Goal: Obtain resource: Download file/media

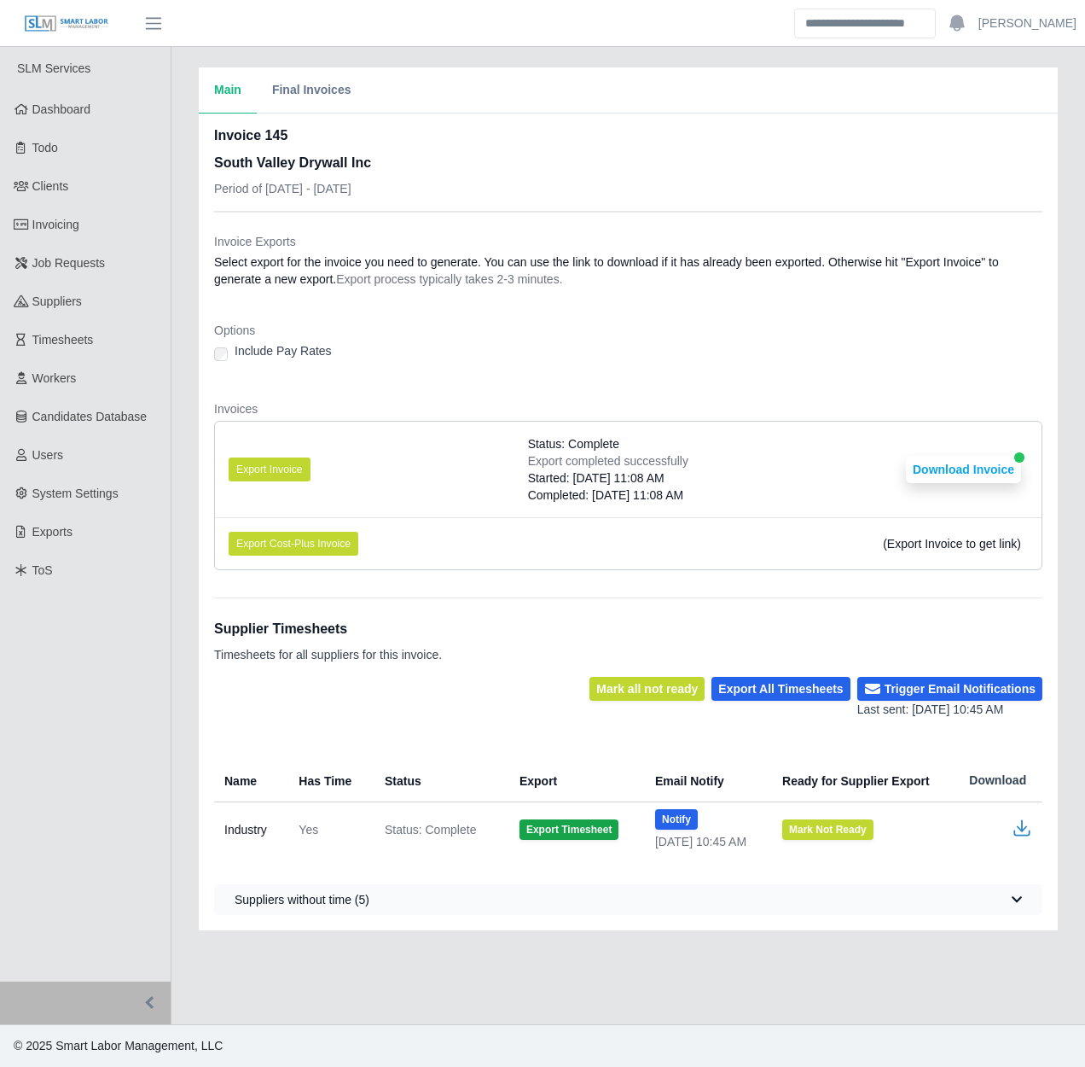
click at [185, 475] on div "Main Final Invoices Invoice 145 South Valley Drywall Inc Period of 08/11/2025 -…" at bounding box center [629, 498] width 914 height 863
click at [177, 474] on div "Main Final Invoices Invoice 145 South Valley Drywall Inc Period of 08/11/2025 -…" at bounding box center [629, 498] width 914 height 863
click at [179, 477] on div "Main Final Invoices Invoice 145 South Valley Drywall Inc Period of 08/11/2025 -…" at bounding box center [629, 498] width 914 height 863
click at [181, 609] on div "Main Final Invoices Invoice 145 South Valley Drywall Inc Period of 08/11/2025 -…" at bounding box center [629, 498] width 914 height 863
click at [100, 218] on link "Invoicing" at bounding box center [85, 225] width 171 height 38
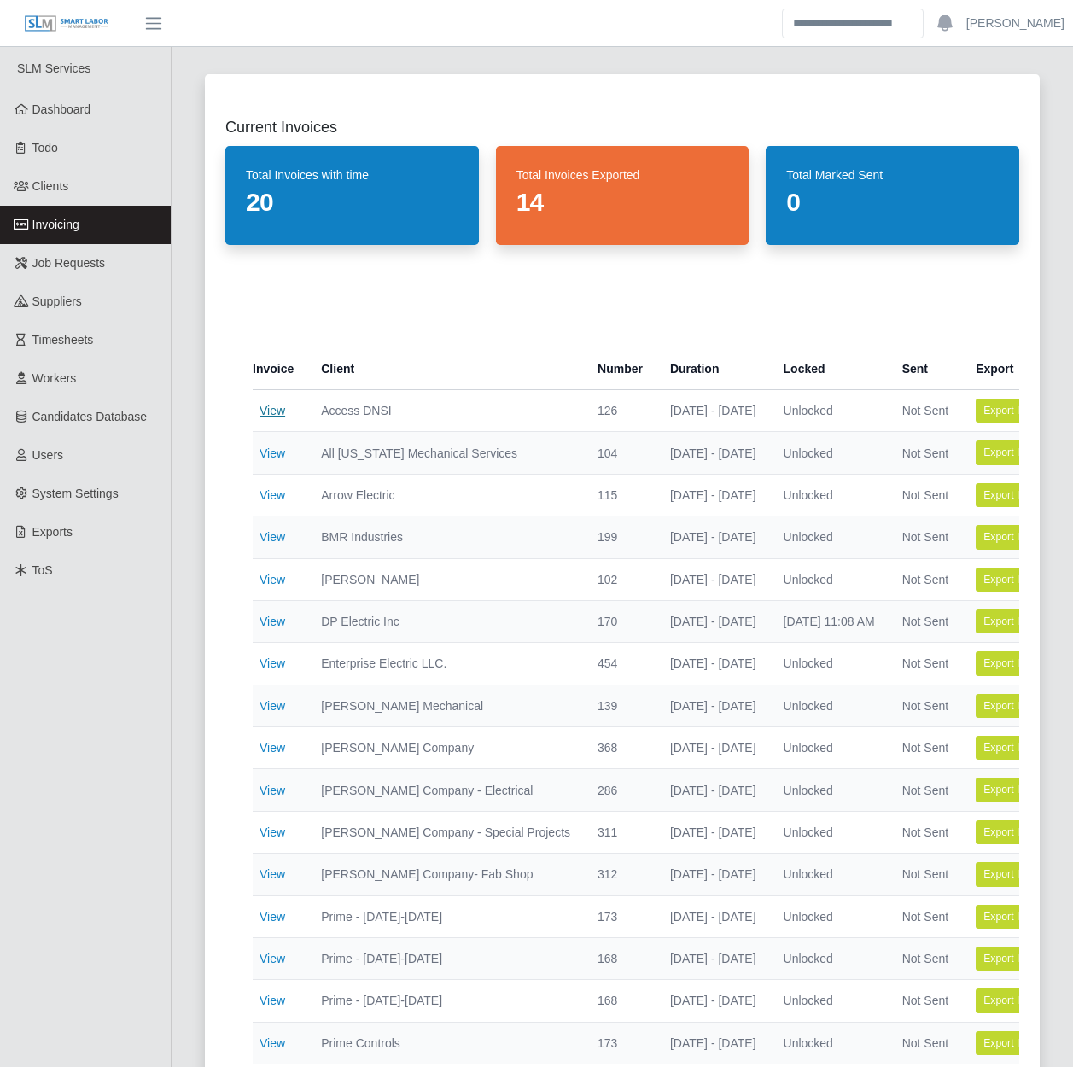
click at [270, 411] on link "View" at bounding box center [272, 411] width 26 height 14
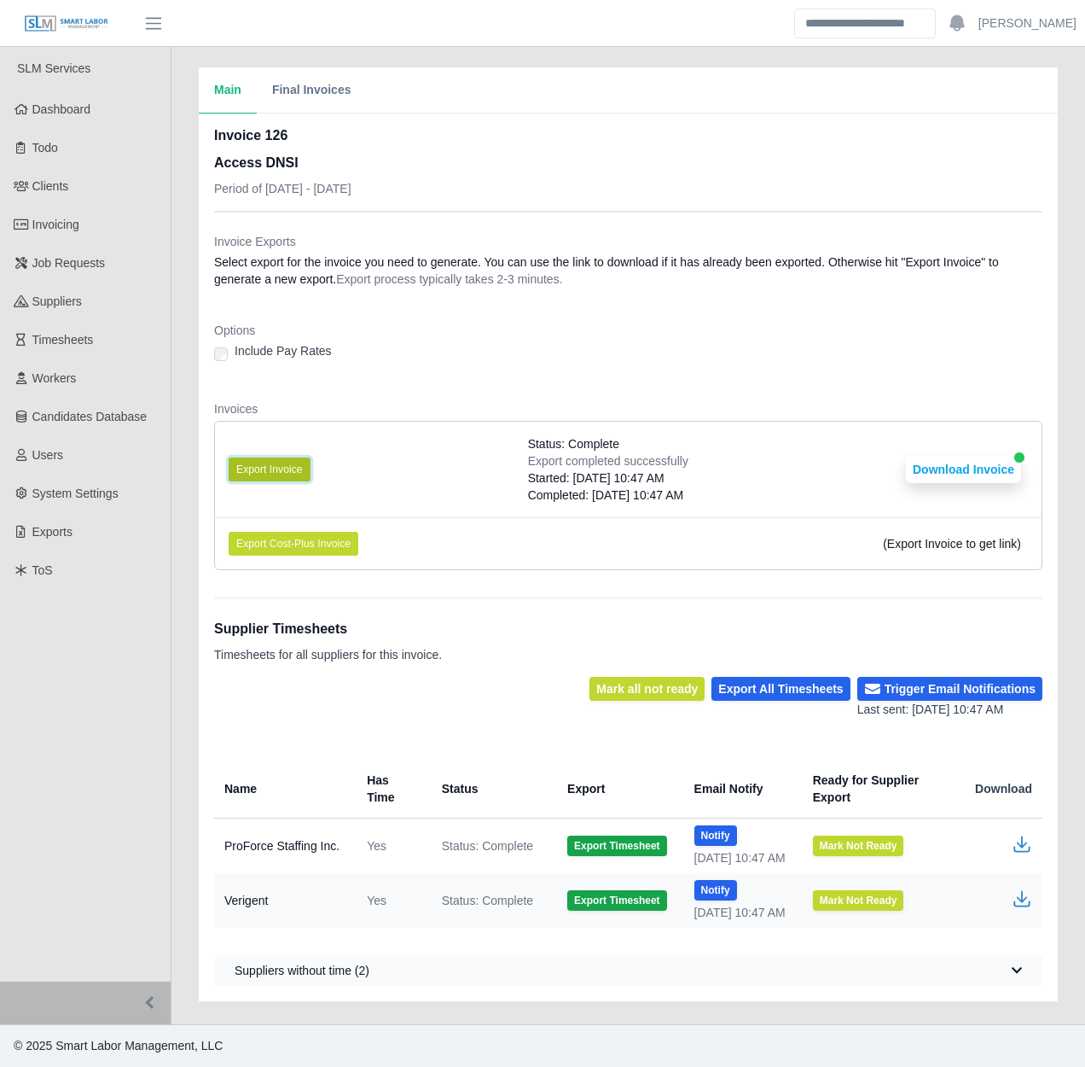
click at [279, 463] on button "Export Invoice" at bounding box center [270, 469] width 82 height 24
click at [959, 468] on button "Download Invoice" at bounding box center [963, 469] width 115 height 27
click at [100, 180] on link "Clients" at bounding box center [85, 186] width 171 height 38
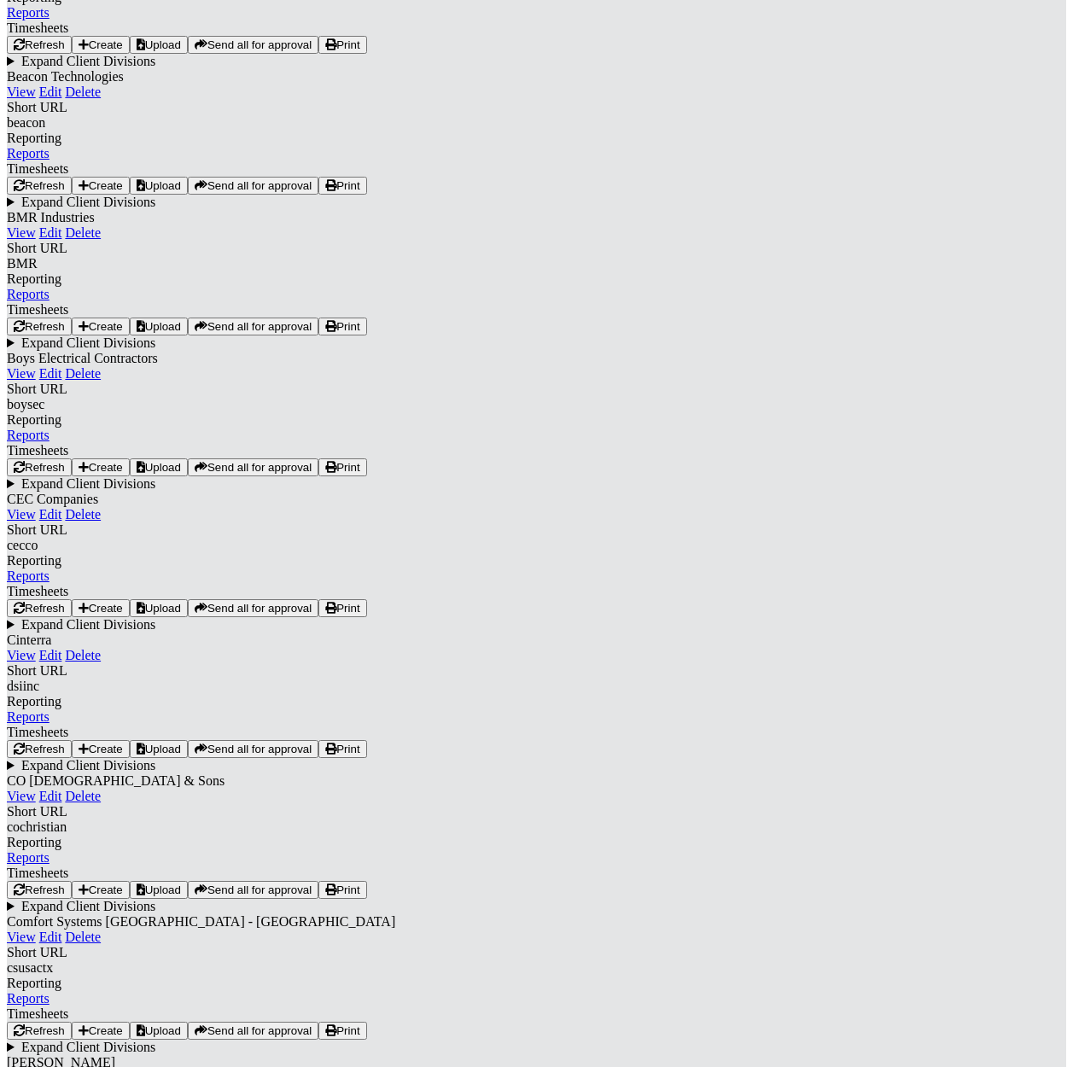
scroll to position [1024, 0]
click at [36, 241] on link "View" at bounding box center [21, 234] width 29 height 15
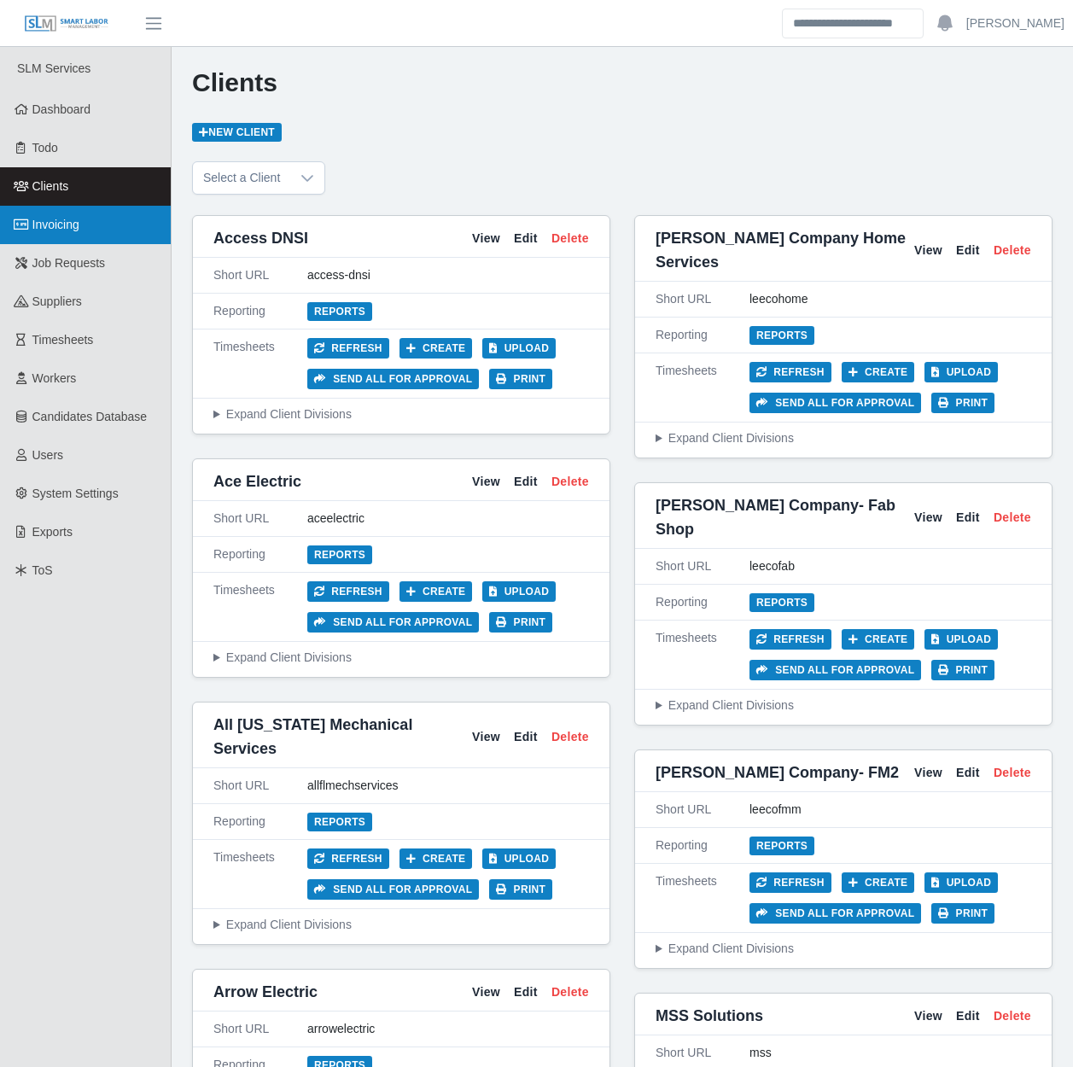
click at [119, 212] on link "Invoicing" at bounding box center [85, 225] width 171 height 38
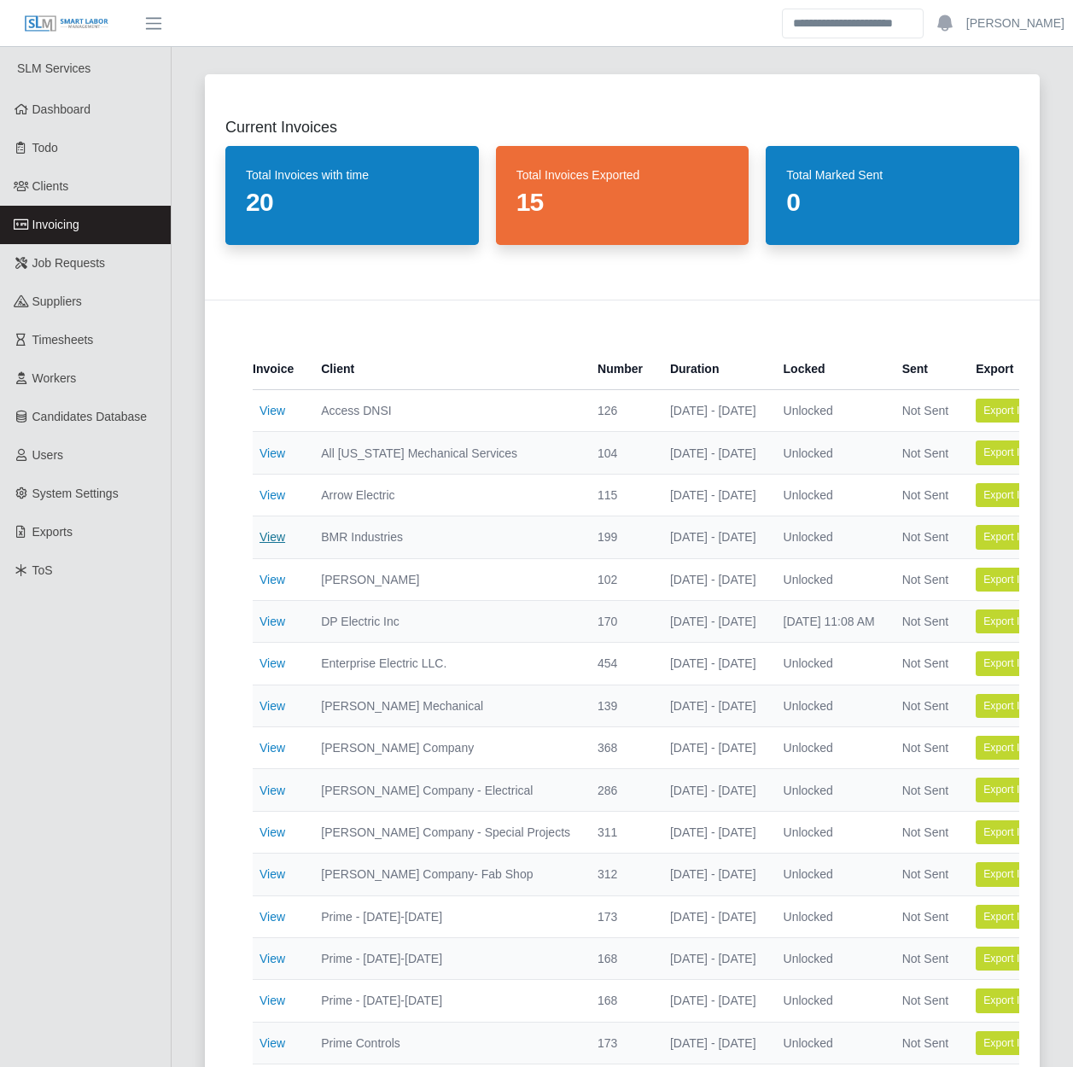
click at [268, 533] on link "View" at bounding box center [272, 537] width 26 height 14
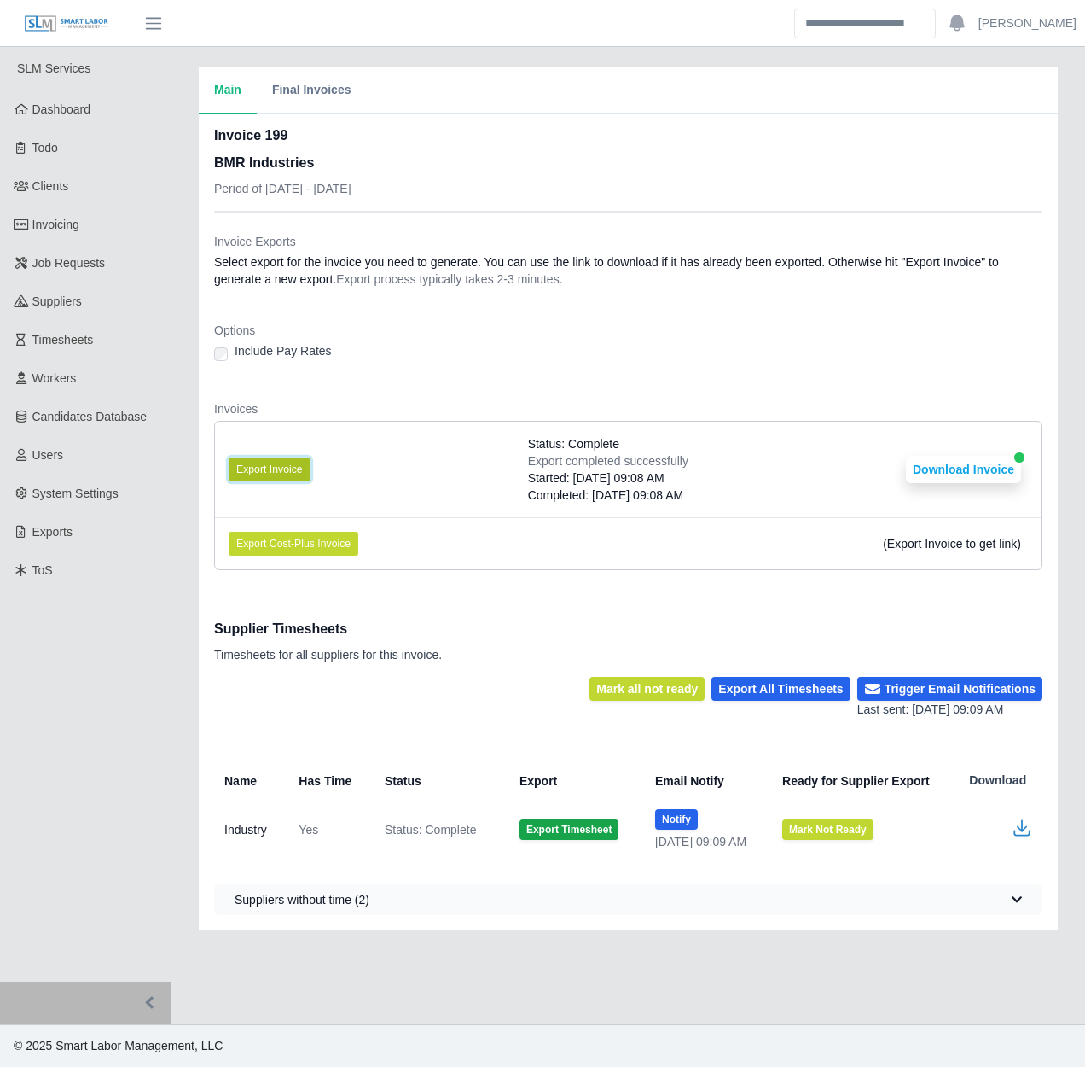
click at [279, 469] on button "Export Invoice" at bounding box center [270, 469] width 82 height 24
click at [285, 463] on button "Export Invoice" at bounding box center [270, 469] width 82 height 24
click at [835, 596] on div "Invoice Exports Select export for the invoice you need to generate. You can use…" at bounding box center [628, 563] width 829 height 703
click at [295, 462] on button "Export Invoice" at bounding box center [270, 469] width 82 height 24
click at [177, 486] on div "Main Final Invoices Invoice 199 BMR Industries Period of [DATE] - [DATE] Invoic…" at bounding box center [629, 498] width 914 height 863
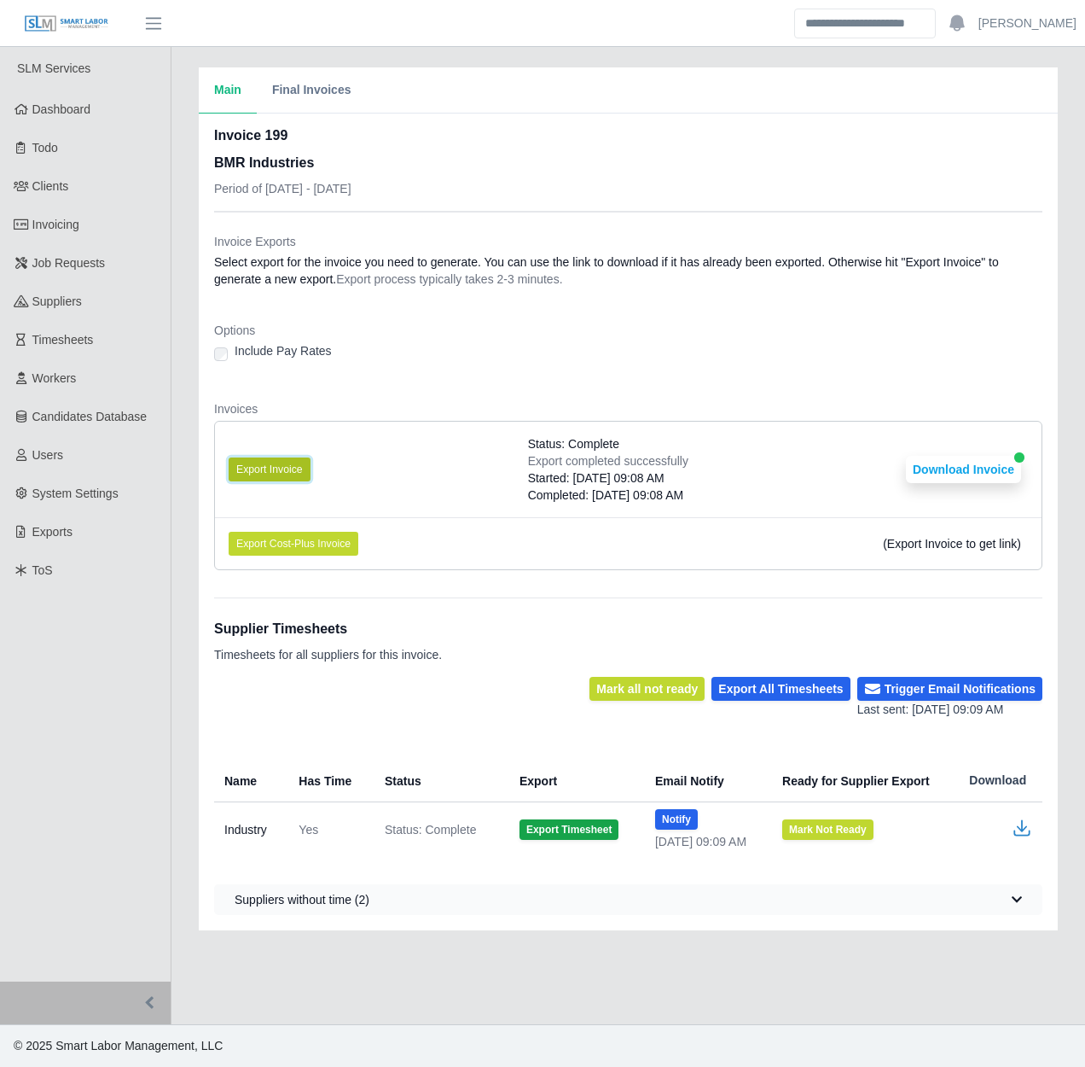
click at [263, 472] on button "Export Invoice" at bounding box center [270, 469] width 82 height 24
click at [328, 368] on div "Options Include Pay Rates" at bounding box center [628, 347] width 829 height 51
click at [253, 463] on button "Export Invoice" at bounding box center [270, 469] width 82 height 24
click at [468, 642] on div "Supplier Timesheets Timesheets for all suppliers for this invoice." at bounding box center [628, 636] width 829 height 79
click at [275, 468] on button "Export Invoice" at bounding box center [270, 469] width 82 height 24
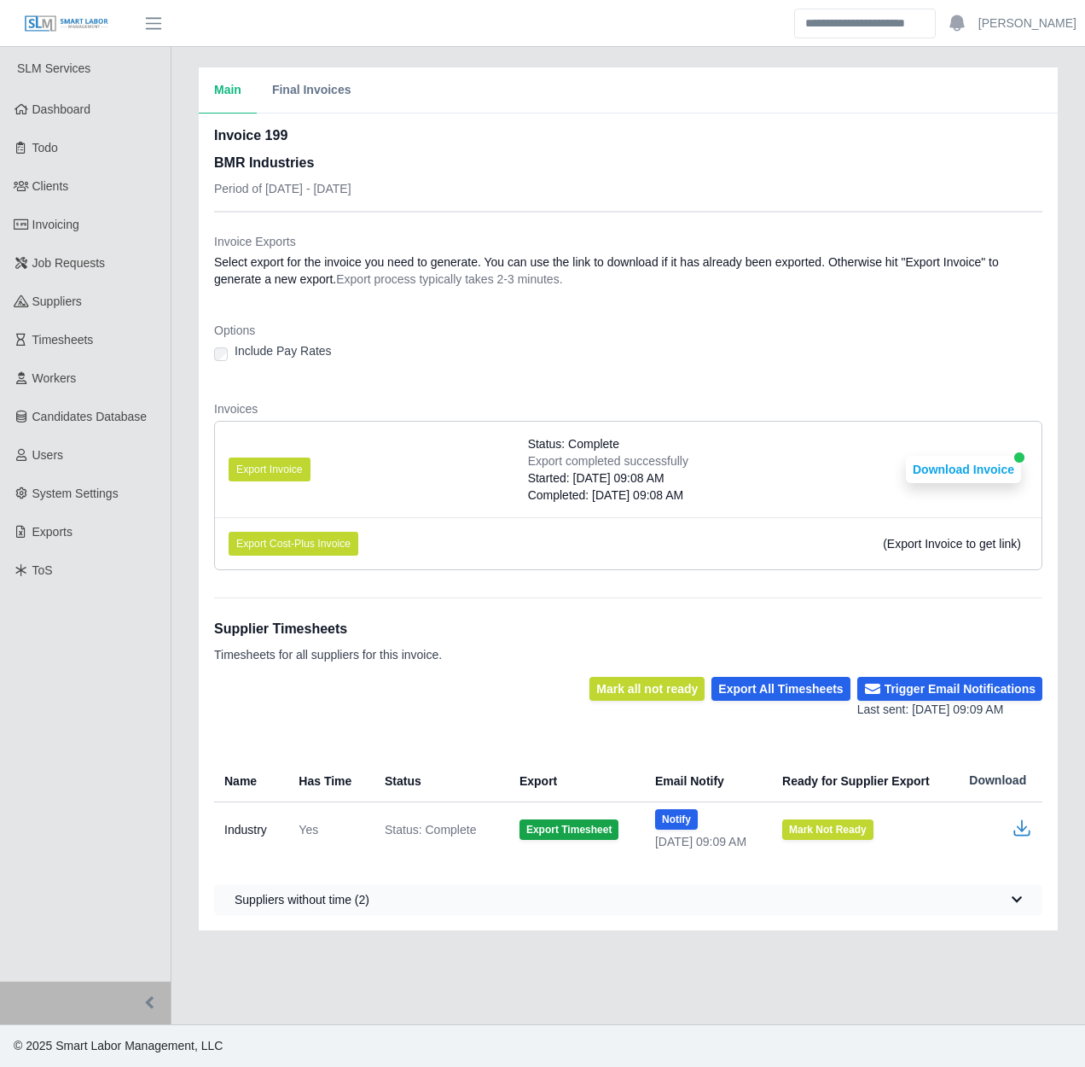
click at [176, 465] on div "Main Final Invoices Invoice 199 BMR Industries Period of [DATE] - [DATE] Invoic…" at bounding box center [629, 498] width 914 height 863
click at [182, 469] on div "Main Final Invoices Invoice 199 BMR Industries Period of [DATE] - [DATE] Invoic…" at bounding box center [629, 498] width 914 height 863
click at [302, 398] on dl "Invoice Exports Select export for the invoice you need to generate. You can use…" at bounding box center [628, 408] width 829 height 351
click at [179, 575] on div "Main Final Invoices Invoice 199 BMR Industries Period of 08/11/2025 - 08/17/202…" at bounding box center [629, 498] width 914 height 863
click at [180, 574] on div "Main Final Invoices Invoice 199 BMR Industries Period of 08/11/2025 - 08/17/202…" at bounding box center [629, 498] width 914 height 863
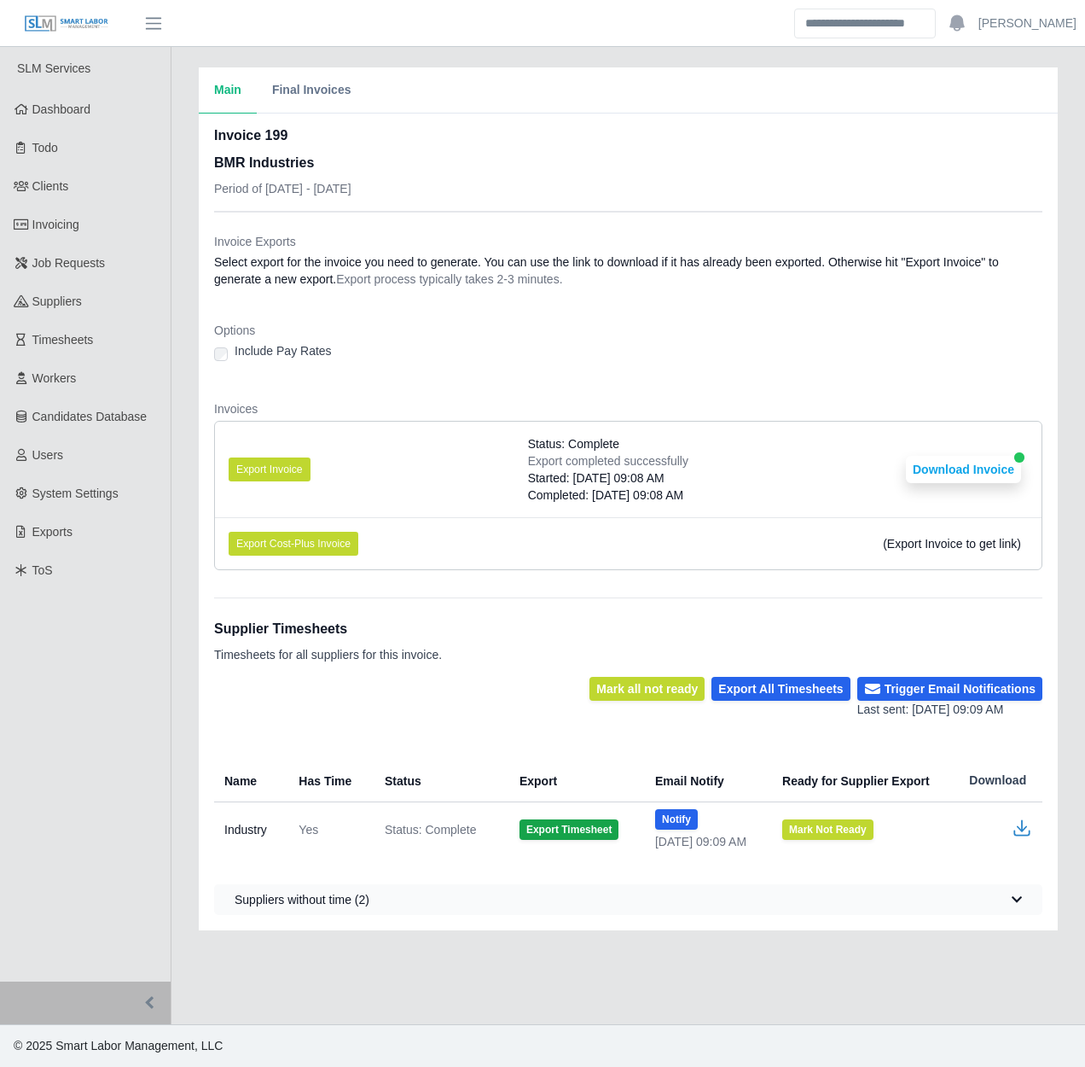
click at [180, 574] on div "Main Final Invoices Invoice 199 BMR Industries Period of 08/11/2025 - 08/17/202…" at bounding box center [629, 498] width 914 height 863
click at [183, 526] on div "Main Final Invoices Invoice 199 BMR Industries Period of [DATE] - [DATE] Invoic…" at bounding box center [629, 498] width 914 height 863
click at [959, 463] on button "Download Invoice" at bounding box center [963, 469] width 115 height 27
click at [182, 415] on div "Main Final Invoices Invoice 199 BMR Industries Period of 08/11/2025 - 08/17/202…" at bounding box center [629, 498] width 914 height 863
click at [180, 410] on div "Main Final Invoices Invoice 199 BMR Industries Period of 08/11/2025 - 08/17/202…" at bounding box center [629, 498] width 914 height 863
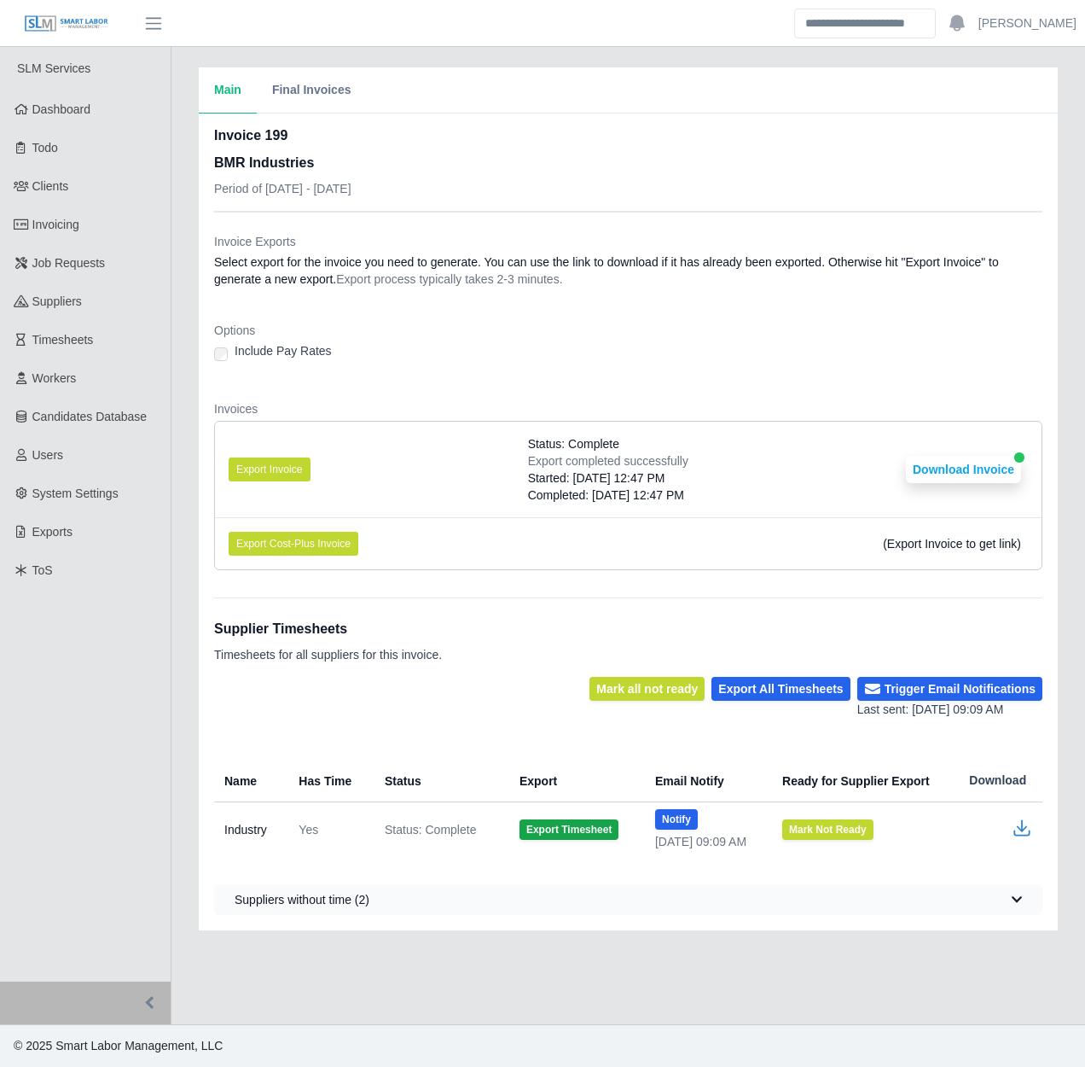
click at [180, 410] on div "Main Final Invoices Invoice 199 BMR Industries Period of [DATE] - [DATE] Invoic…" at bounding box center [629, 498] width 914 height 863
click at [961, 460] on button "Download Invoice" at bounding box center [963, 469] width 115 height 27
click at [923, 453] on li "Export Invoice Status: Complete Export completed successfully Started: [DATE] 1…" at bounding box center [628, 470] width 827 height 96
click at [933, 465] on button "Download Invoice" at bounding box center [963, 469] width 115 height 27
click at [175, 449] on div "Main Final Invoices Invoice 199 BMR Industries Period of [DATE] - [DATE] Invoic…" at bounding box center [629, 498] width 914 height 863
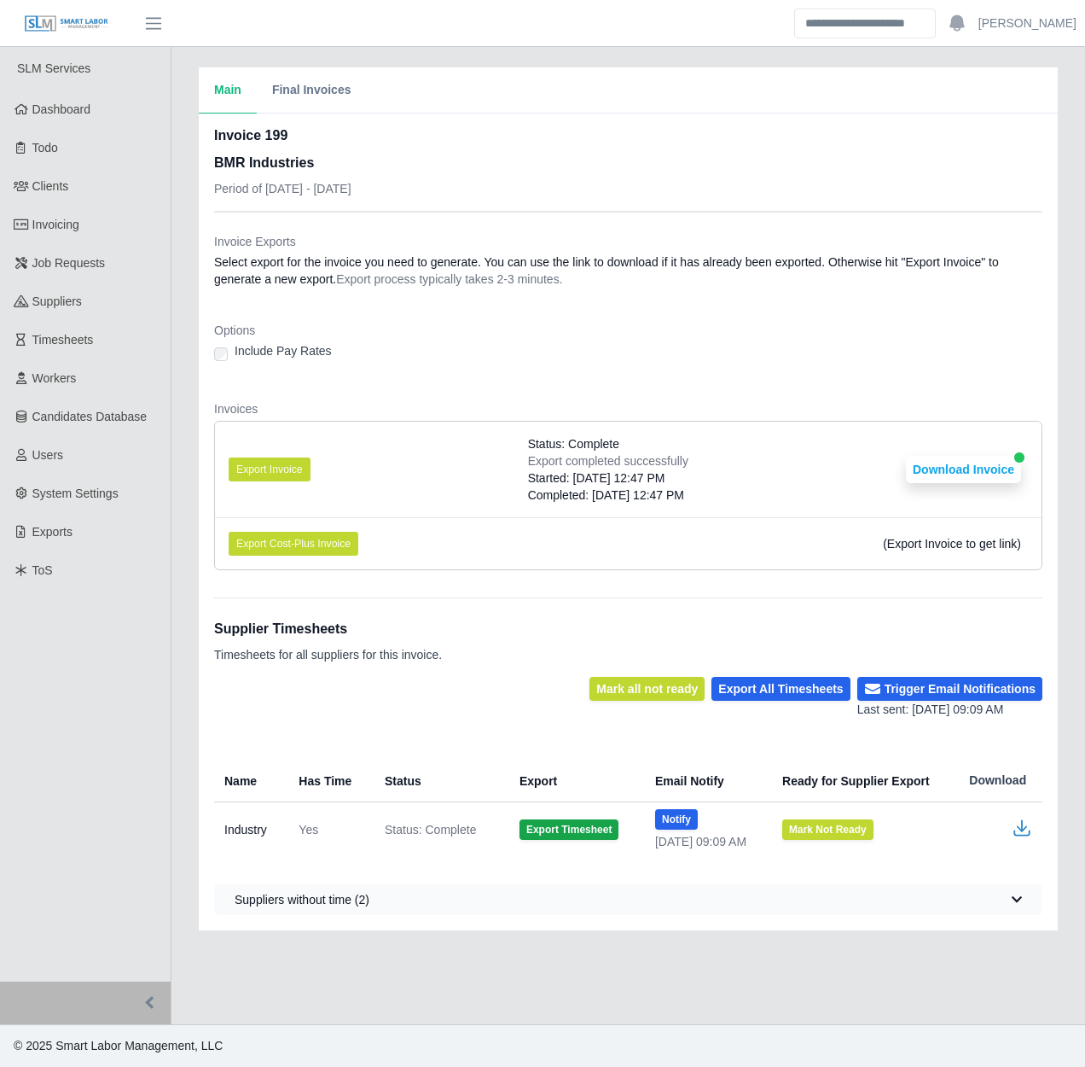
click at [181, 459] on div "Main Final Invoices Invoice 199 BMR Industries Period of 08/11/2025 - 08/17/202…" at bounding box center [629, 498] width 914 height 863
click at [92, 224] on link "Invoicing" at bounding box center [85, 225] width 171 height 38
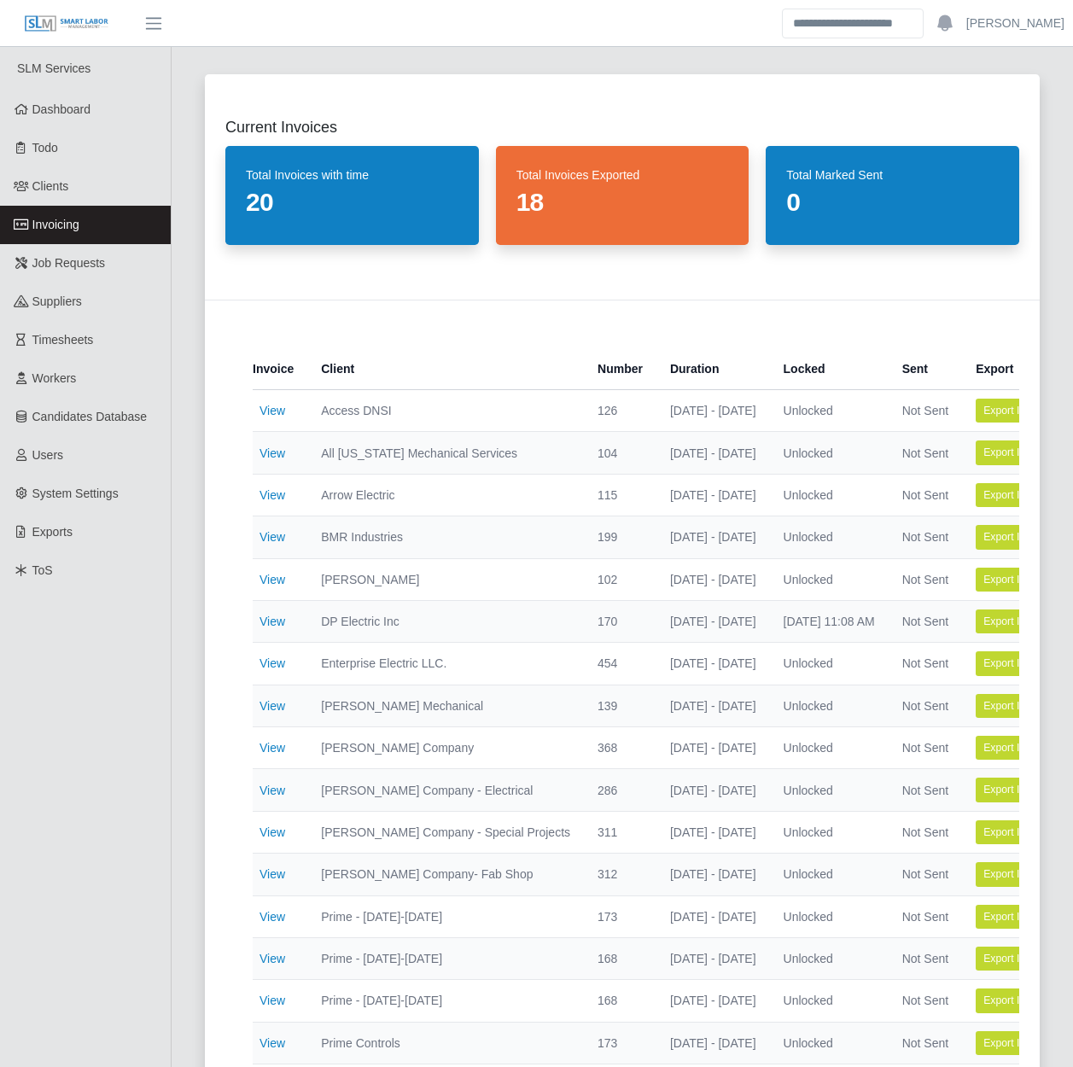
click at [192, 638] on div "Current Invoices Total Invoices with time 20 Total Invoices Exported 18 Total M…" at bounding box center [621, 663] width 875 height 1219
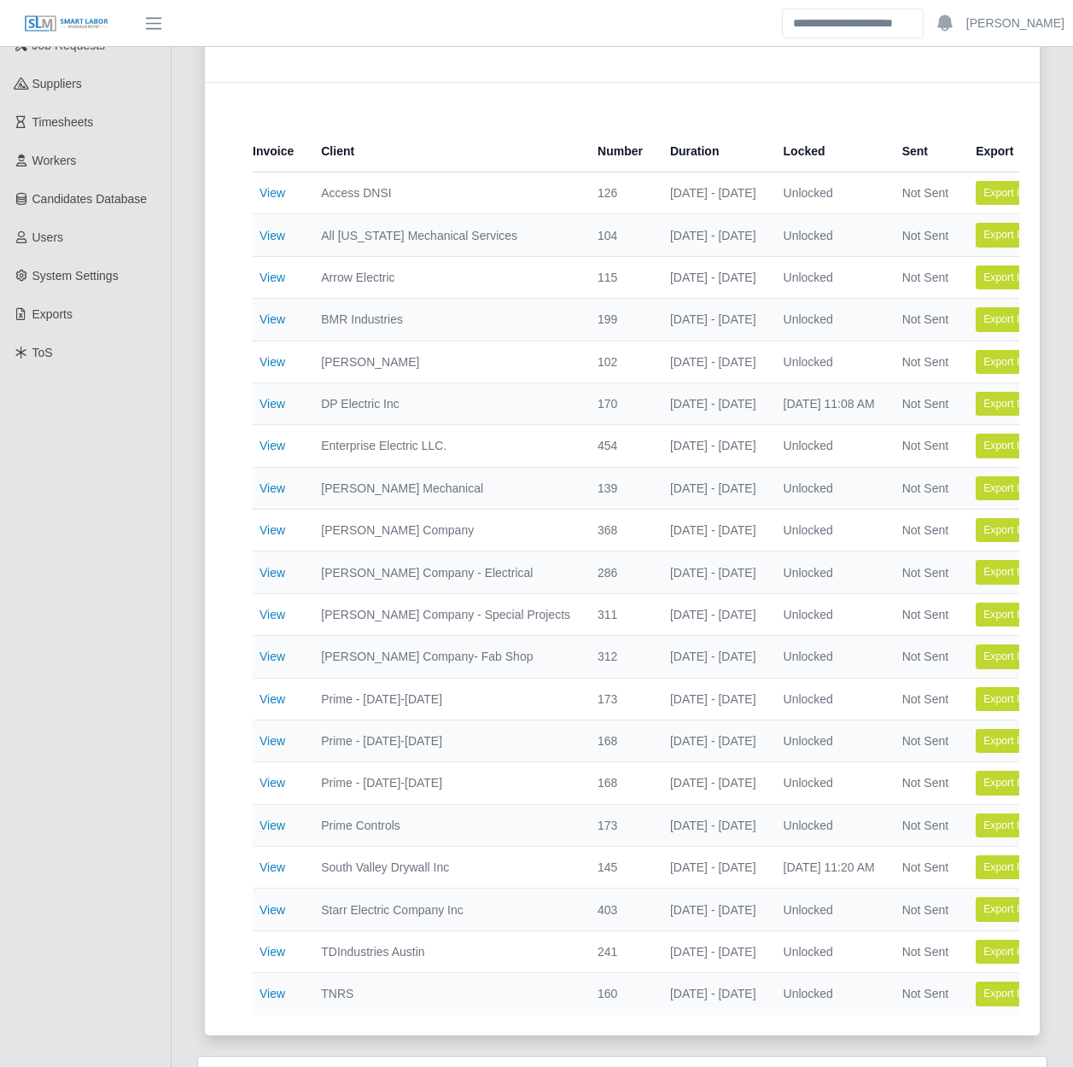
scroll to position [218, 0]
click at [278, 657] on link "View" at bounding box center [272, 655] width 26 height 14
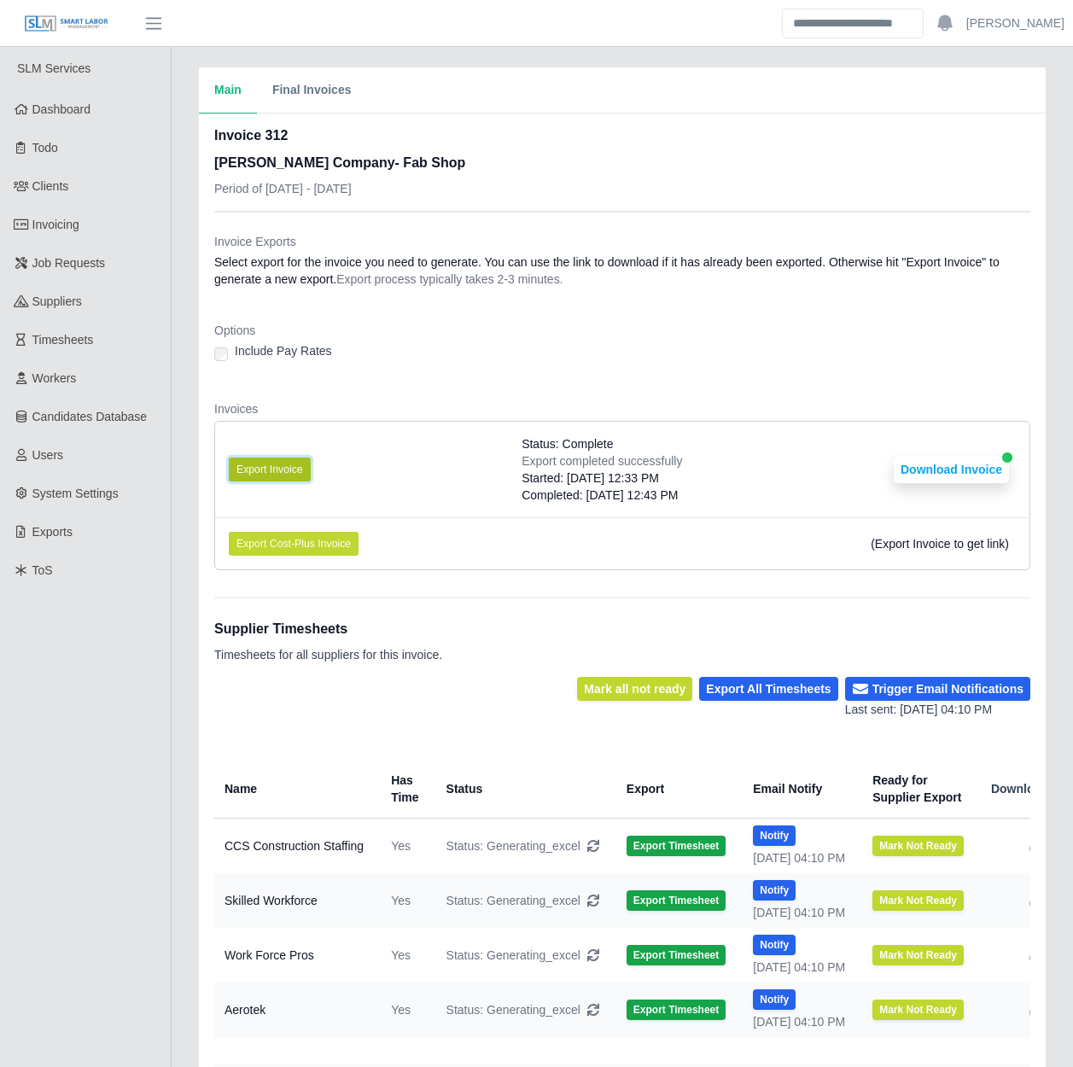
click at [290, 461] on button "Export Invoice" at bounding box center [270, 469] width 82 height 24
click at [439, 400] on dt "Invoices" at bounding box center [622, 408] width 816 height 17
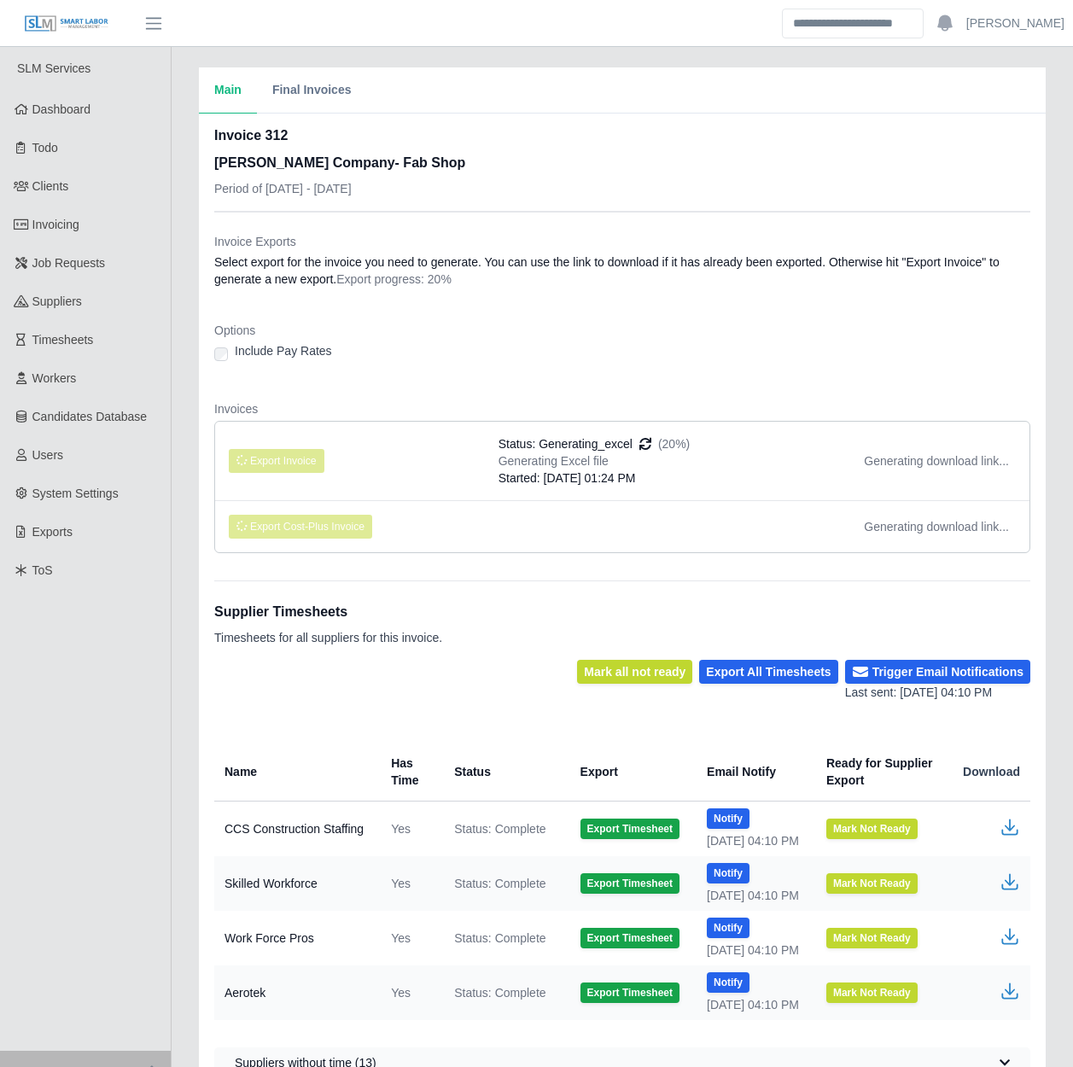
click at [436, 569] on div "Invoice Exports Select export for the invoice you need to generate. You can use…" at bounding box center [622, 645] width 816 height 866
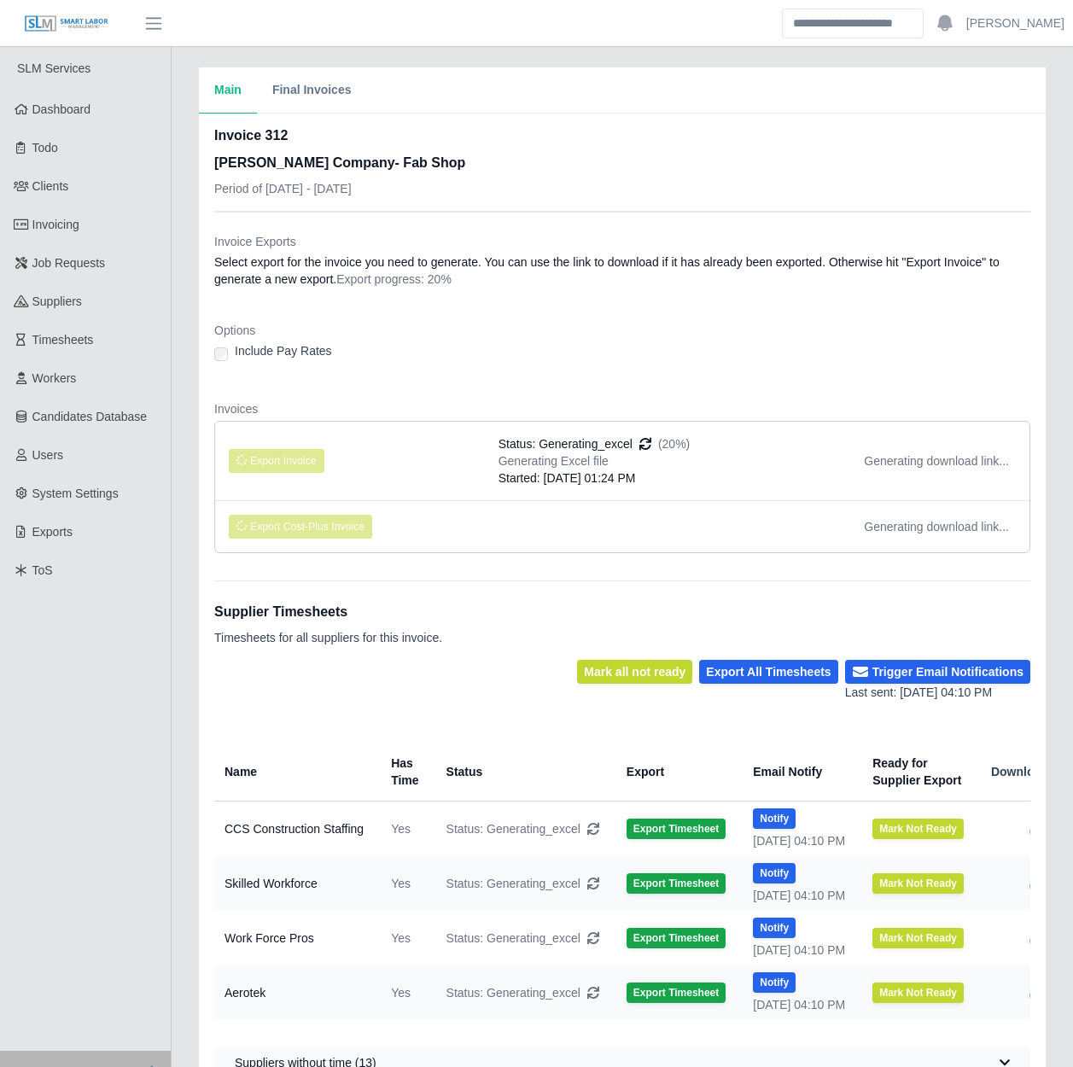
click at [445, 562] on div "Invoices Export Invoice Status: Generating_excel (20%) Generating Excel file St…" at bounding box center [622, 483] width 816 height 166
click at [445, 558] on div "Invoices Export Invoice Status: Generating_excel (20%) Generating Excel file St…" at bounding box center [622, 483] width 816 height 166
click at [178, 530] on div "Main Final Invoices Invoice 312 Lee Company- Fab Shop Period of 08/11/2025 - 08…" at bounding box center [622, 580] width 901 height 1026
click at [181, 528] on div "Main Final Invoices Invoice 312 Lee Company- Fab Shop Period of 08/11/2025 - 08…" at bounding box center [622, 580] width 901 height 1026
click at [179, 515] on div "Main Final Invoices Invoice 312 [PERSON_NAME] Company- Fab Shop Period of [DATE…" at bounding box center [622, 580] width 901 height 1026
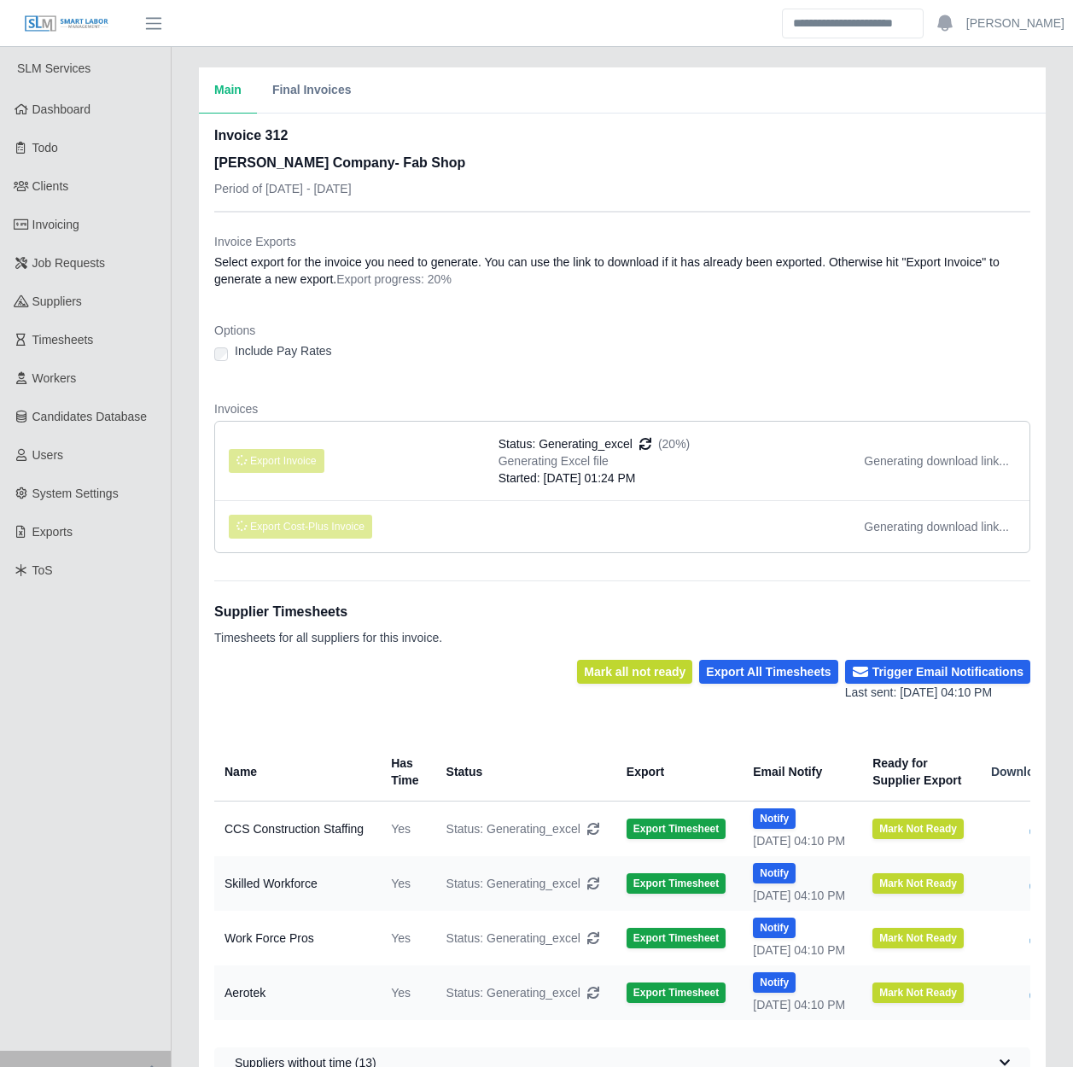
click at [179, 515] on div "Main Final Invoices Invoice 312 [PERSON_NAME] Company- Fab Shop Period of [DATE…" at bounding box center [622, 580] width 901 height 1026
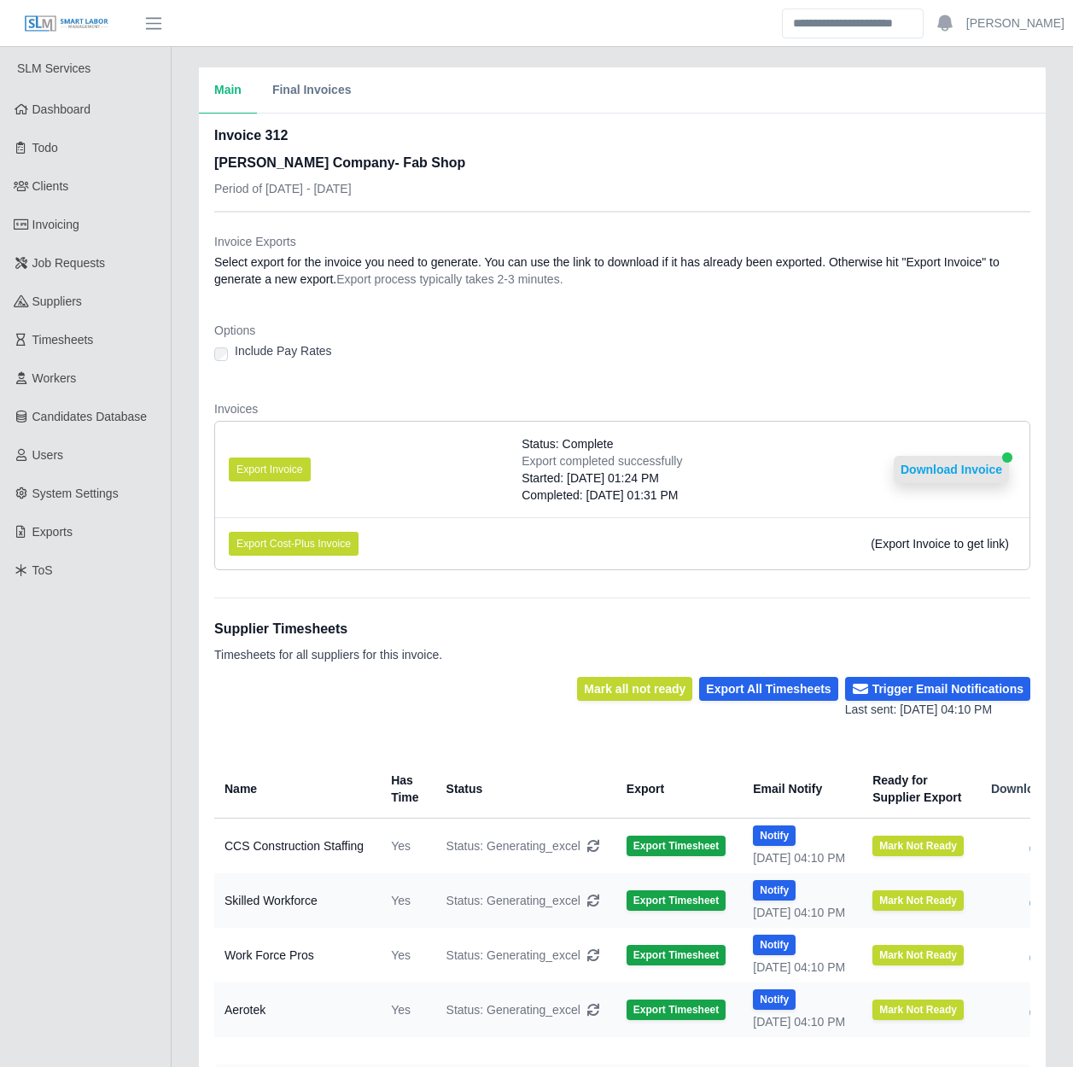
click at [926, 467] on button "Download Invoice" at bounding box center [950, 469] width 115 height 27
click at [137, 213] on link "Invoicing" at bounding box center [85, 225] width 171 height 38
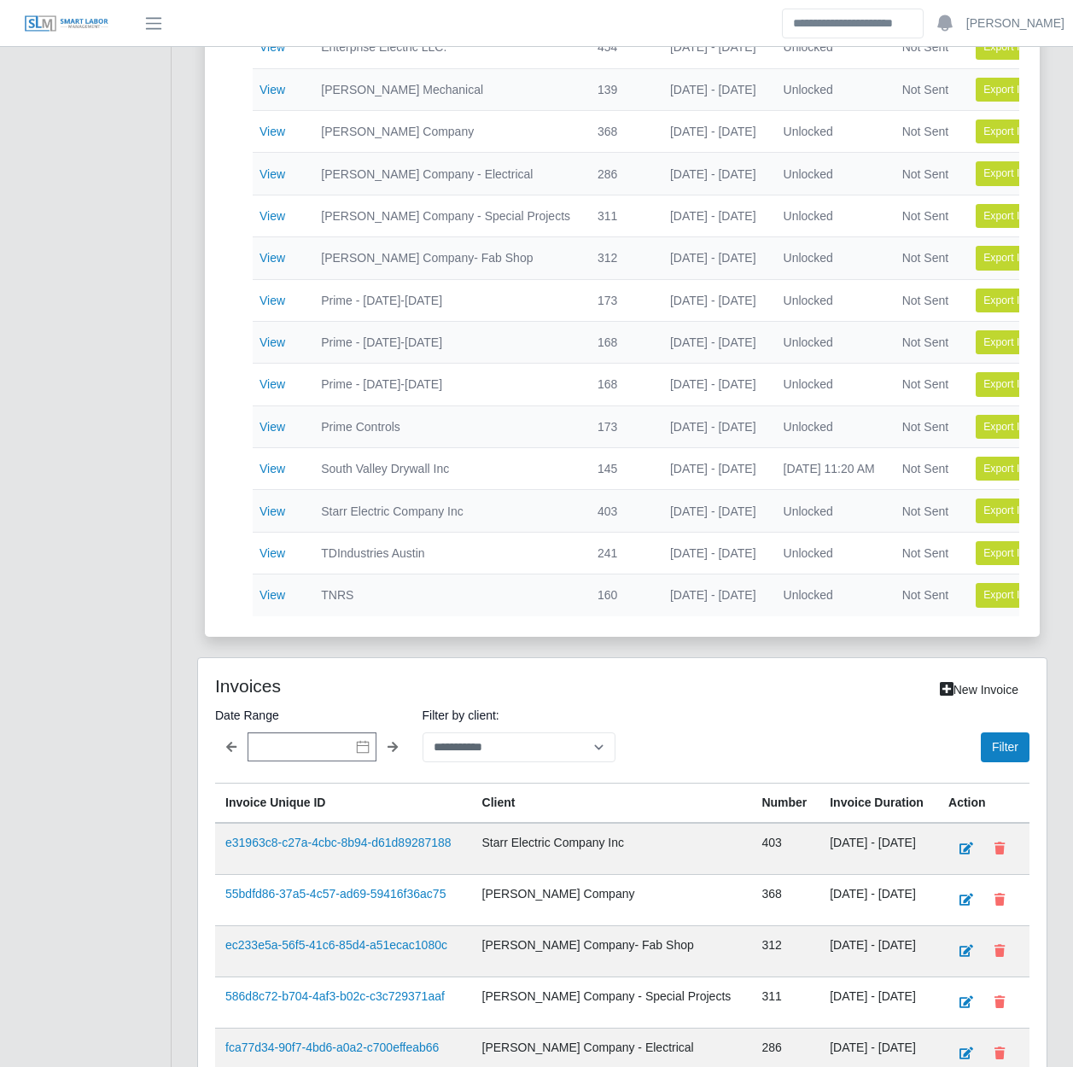
scroll to position [617, 0]
click at [483, 753] on select "**********" at bounding box center [519, 746] width 194 height 30
select select "**********"
click at [422, 743] on select "**********" at bounding box center [519, 746] width 194 height 30
click at [1011, 746] on button "Filter" at bounding box center [1004, 746] width 49 height 30
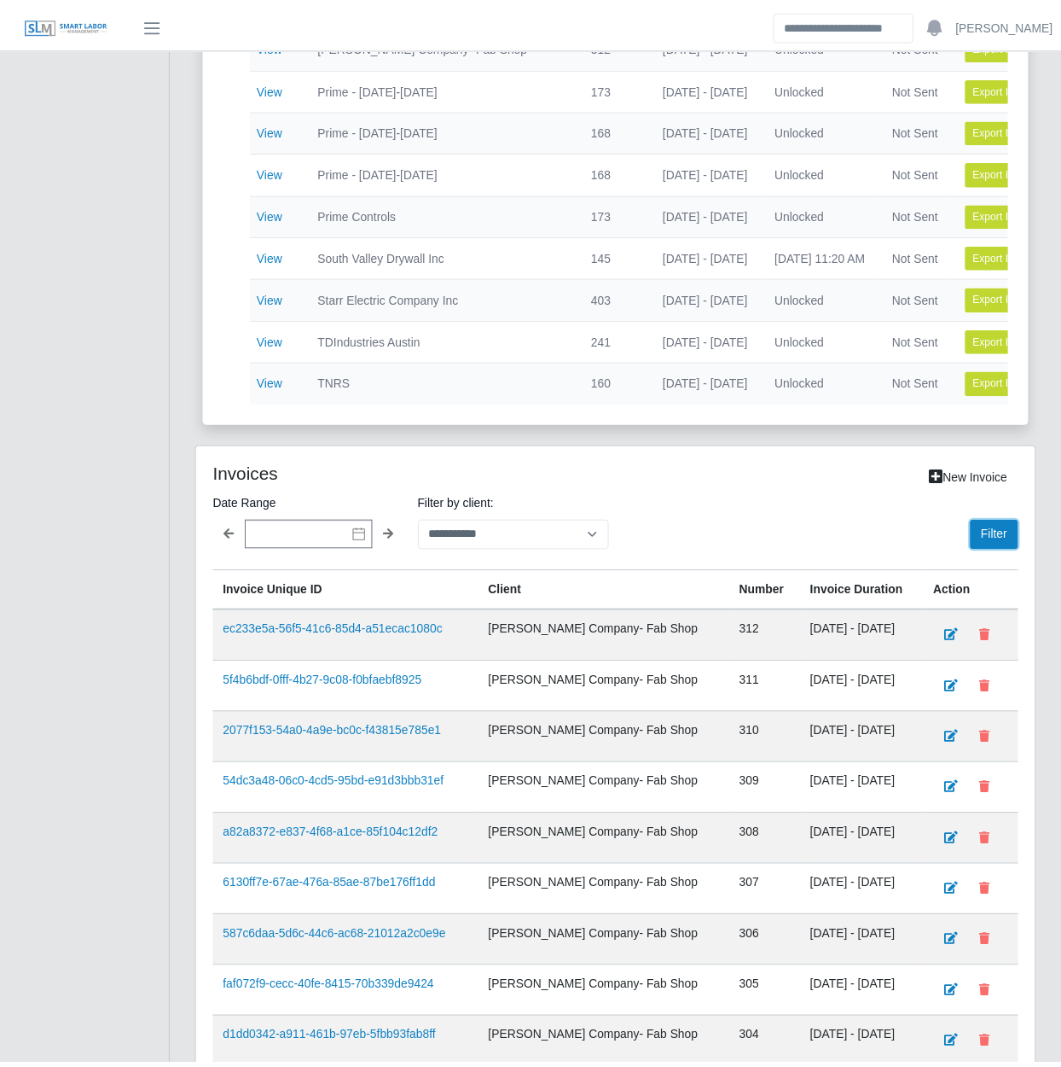
scroll to position [829, 0]
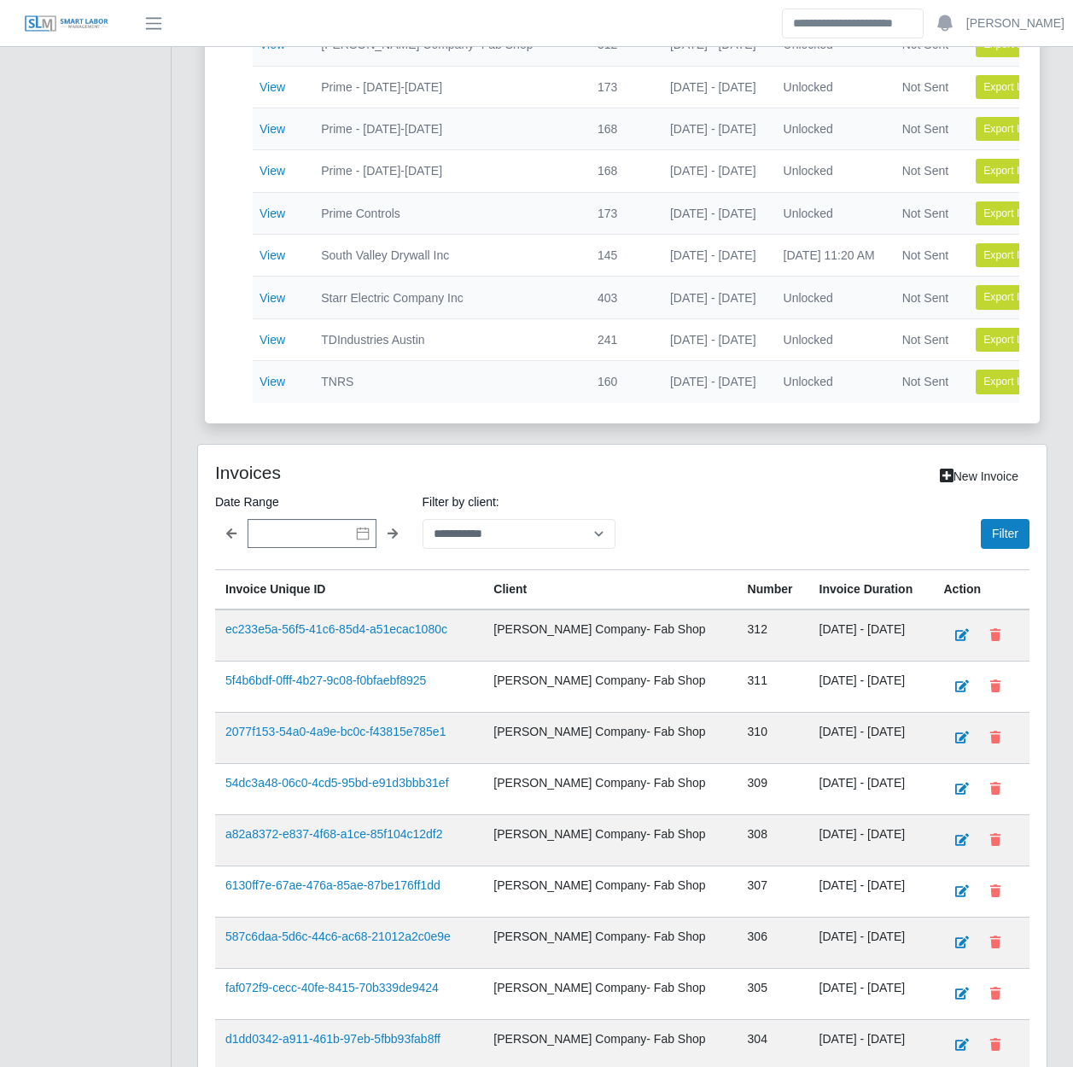
click at [178, 495] on div "Current Invoices Total Invoices with time 20 Total Invoices Exported 18 Total M…" at bounding box center [622, 220] width 901 height 1992
click at [177, 528] on div "Current Invoices Total Invoices with time 20 Total Invoices Exported 18 Total M…" at bounding box center [622, 220] width 901 height 1992
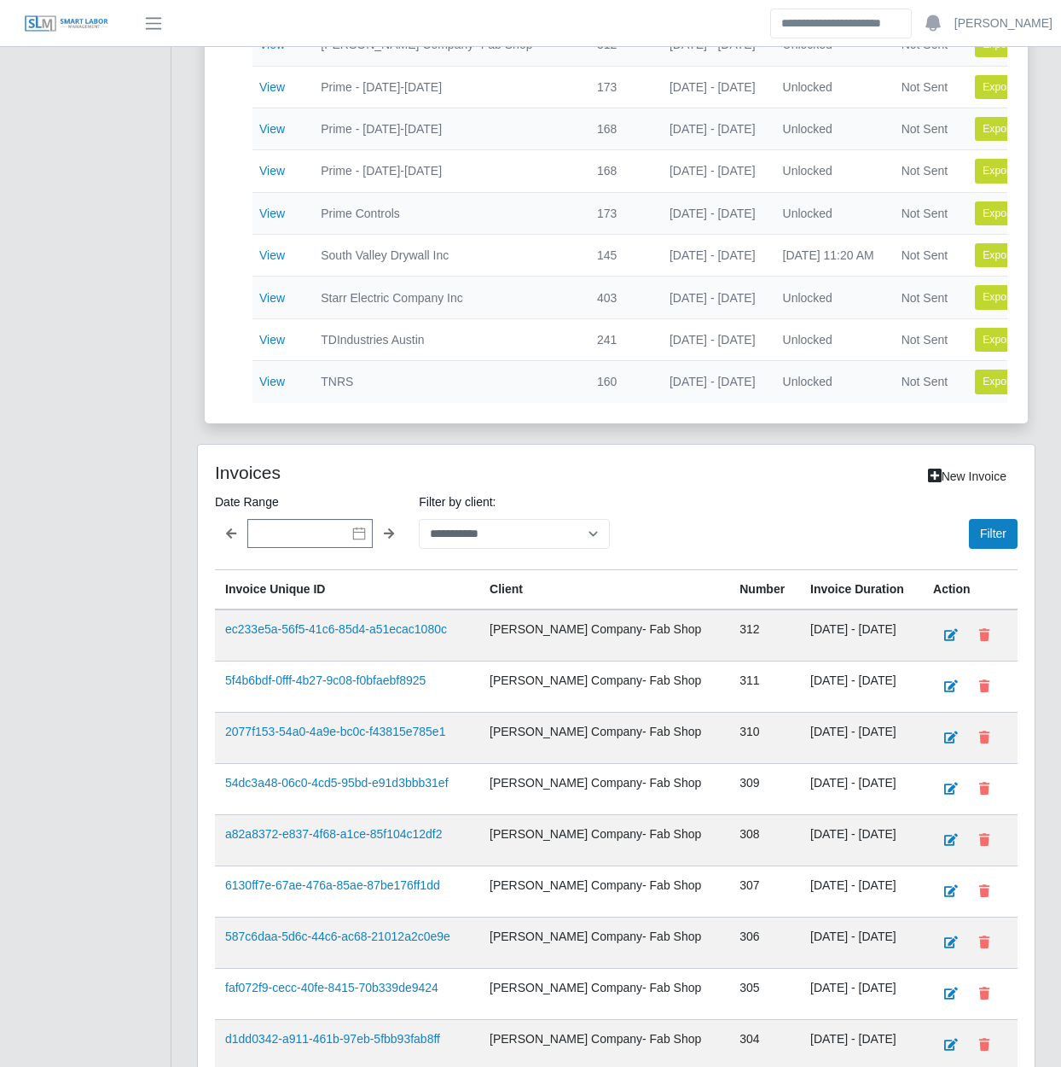
click at [177, 542] on div "Current Invoices Total Invoices with time 20 Total Invoices Exported 18 Total M…" at bounding box center [617, 220] width 890 height 1992
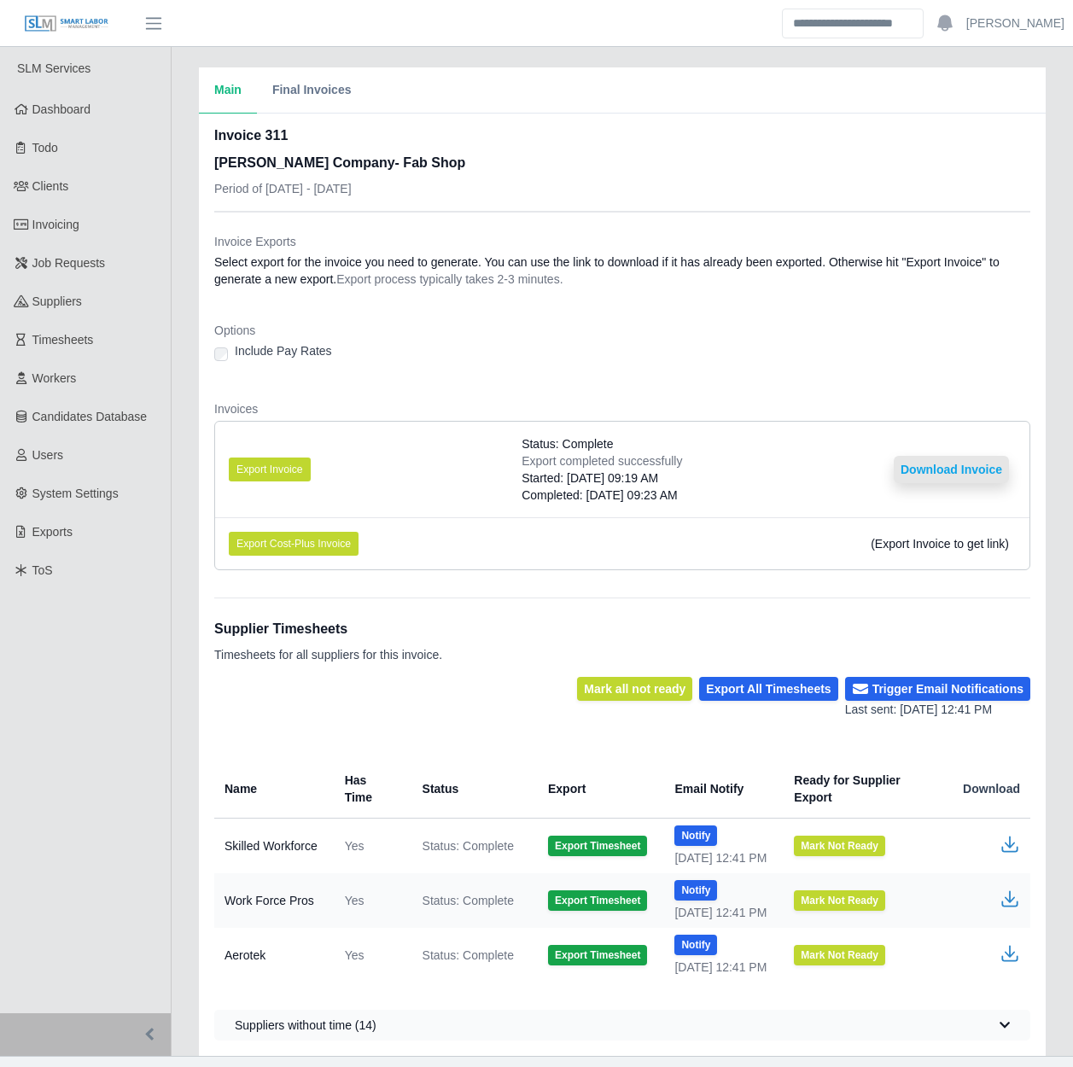
click at [968, 466] on button "Download Invoice" at bounding box center [950, 469] width 115 height 27
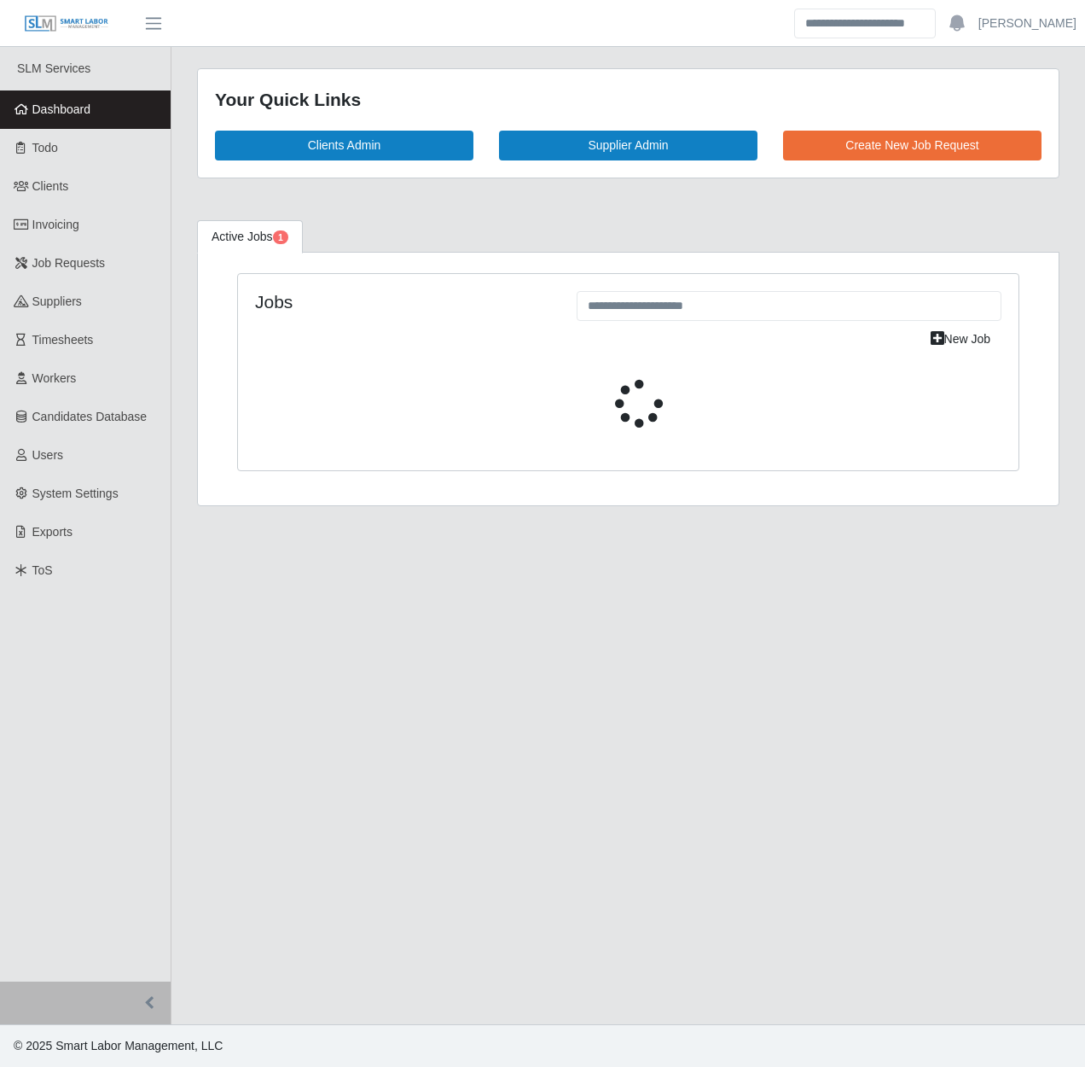
select select "****"
